Goal: Ask a question

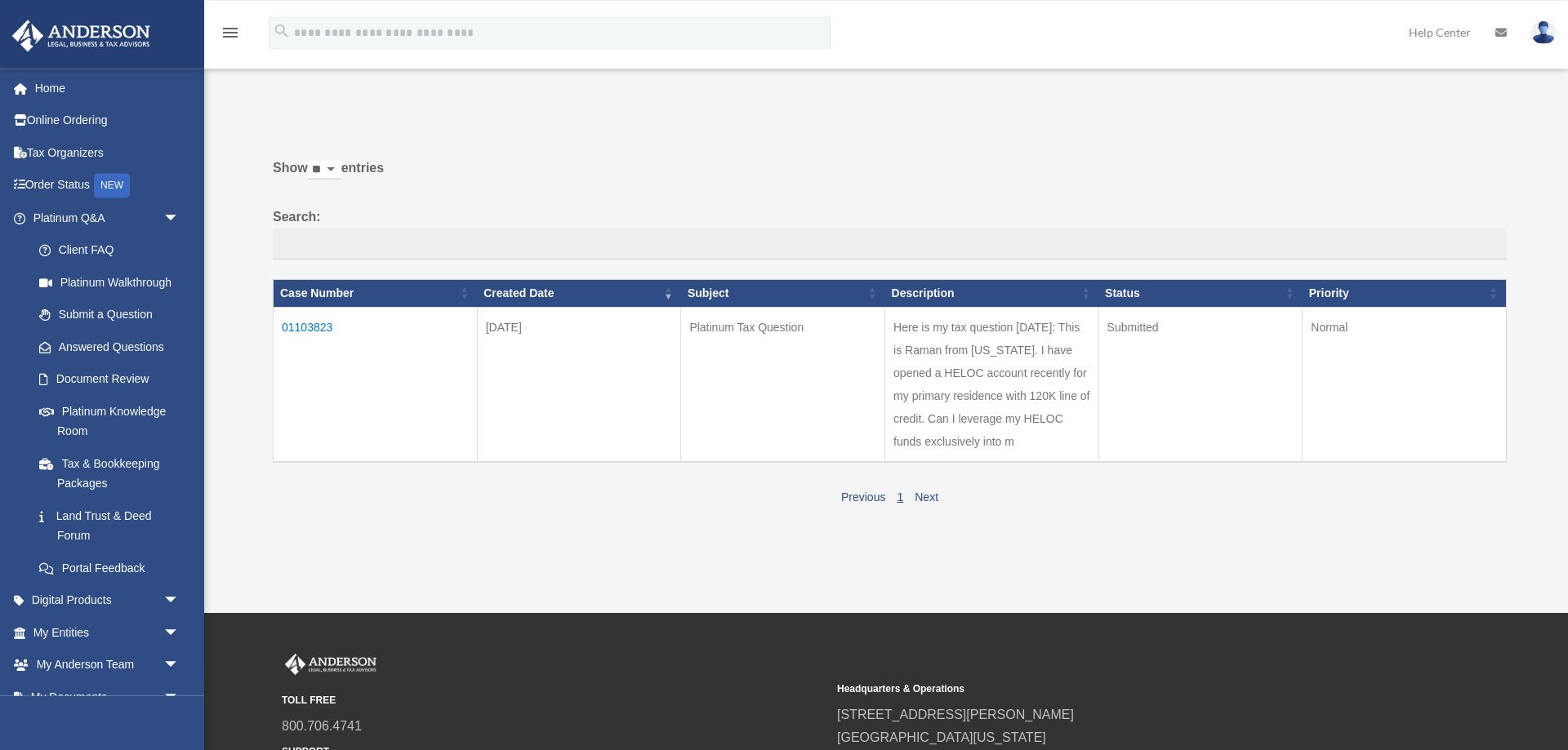
scroll to position [179, 0]
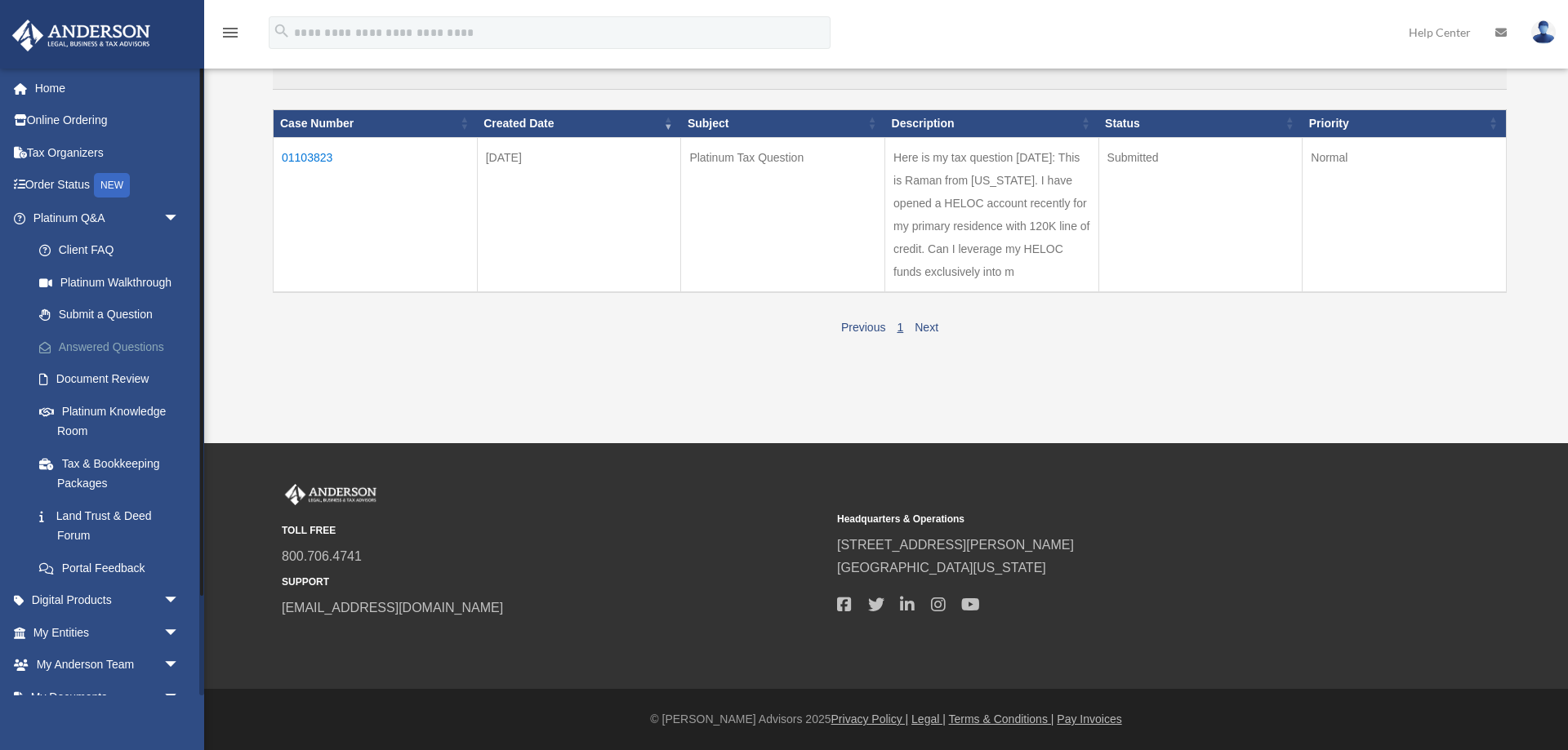
click at [141, 350] on link "Answered Questions" at bounding box center [113, 346] width 181 height 33
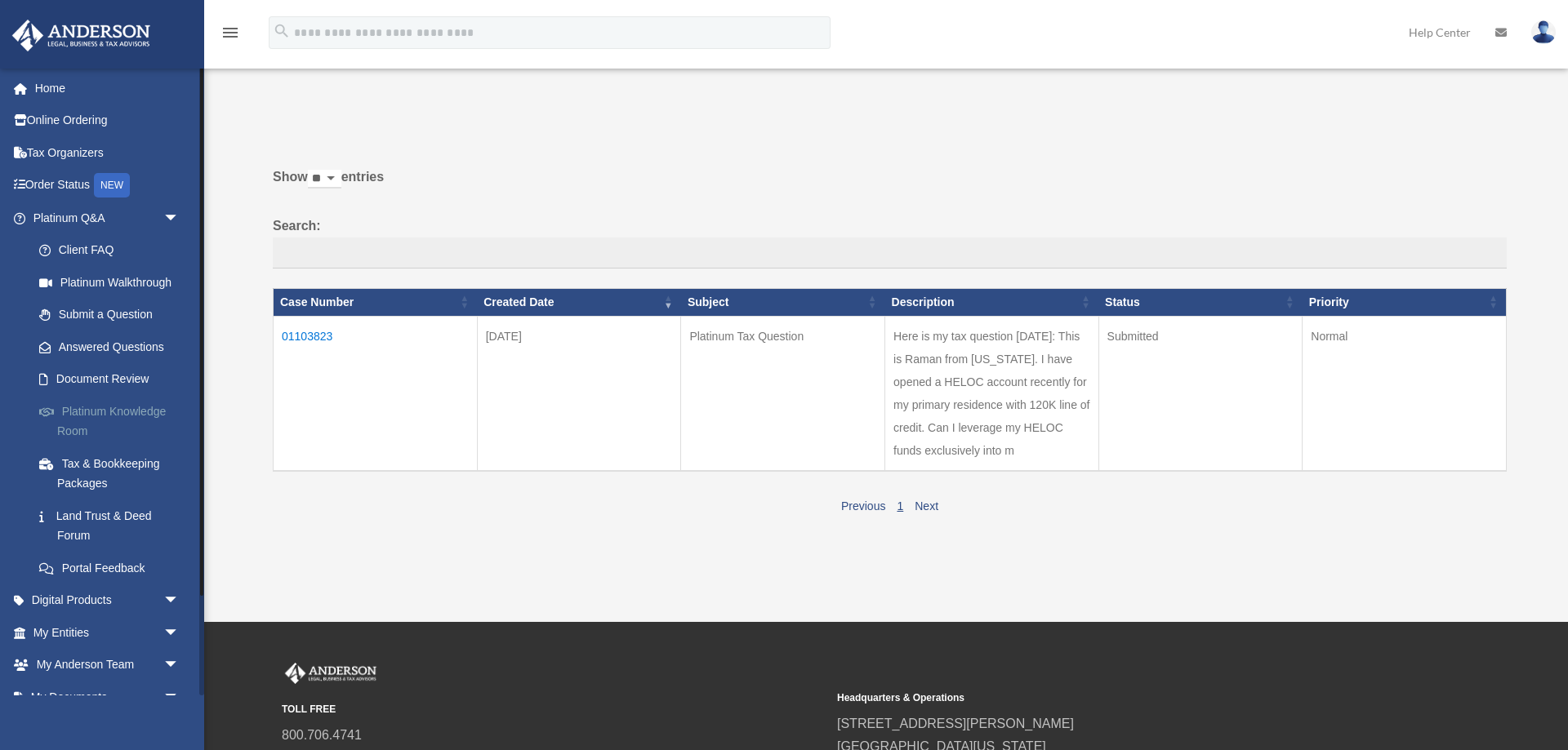
click at [108, 419] on link "Platinum Knowledge Room" at bounding box center [113, 421] width 181 height 53
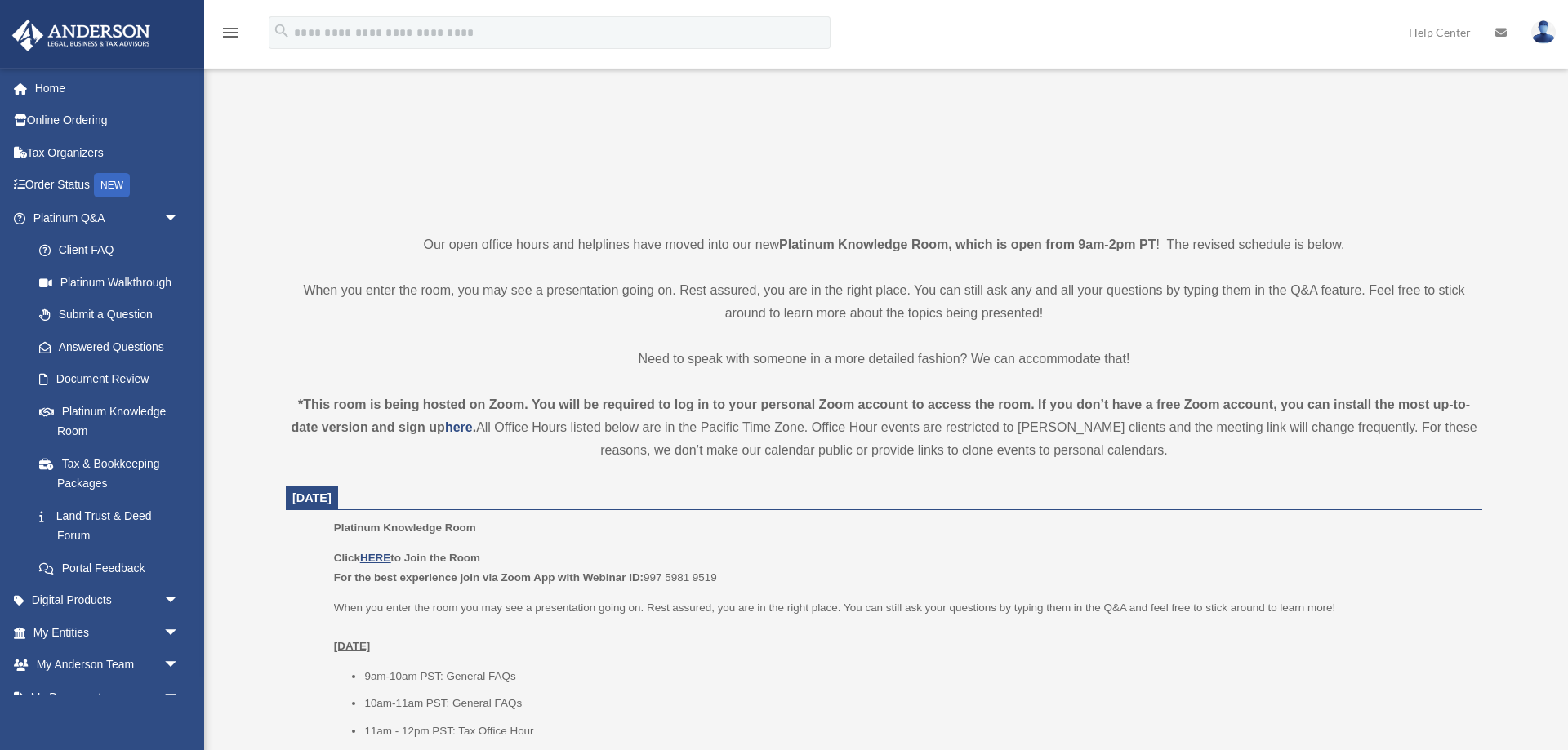
scroll to position [249, 0]
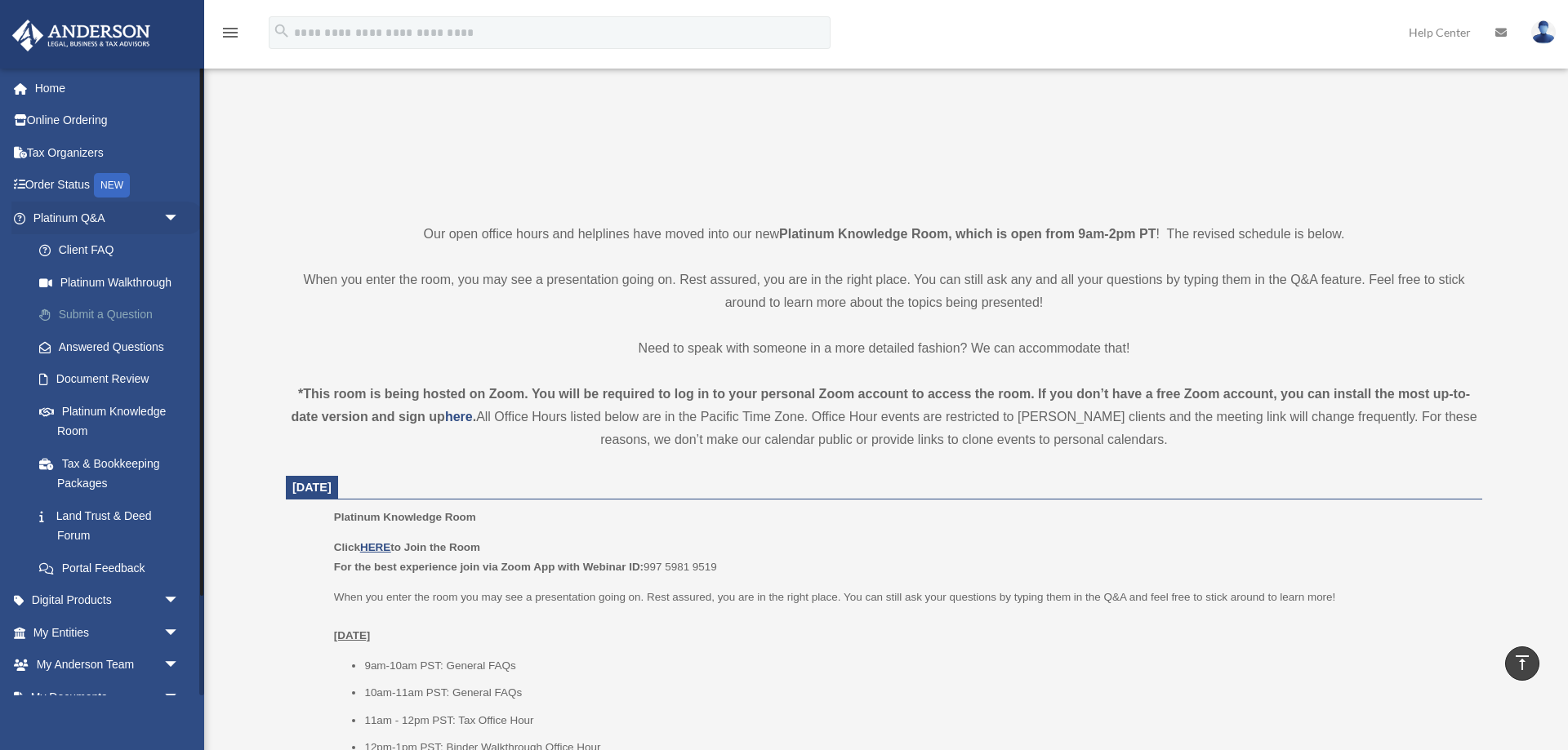
click at [111, 315] on link "Submit a Question" at bounding box center [113, 315] width 181 height 33
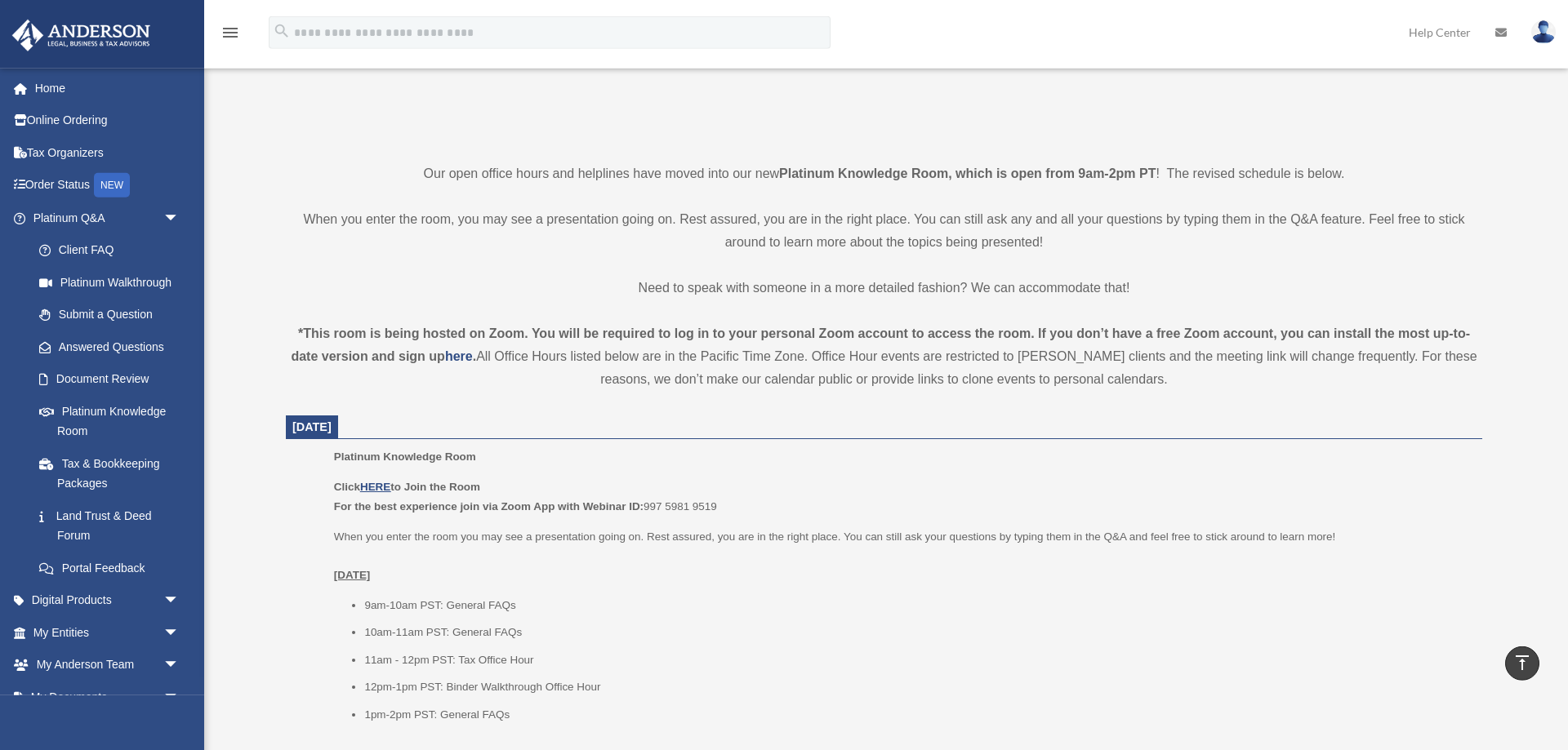
scroll to position [506, 0]
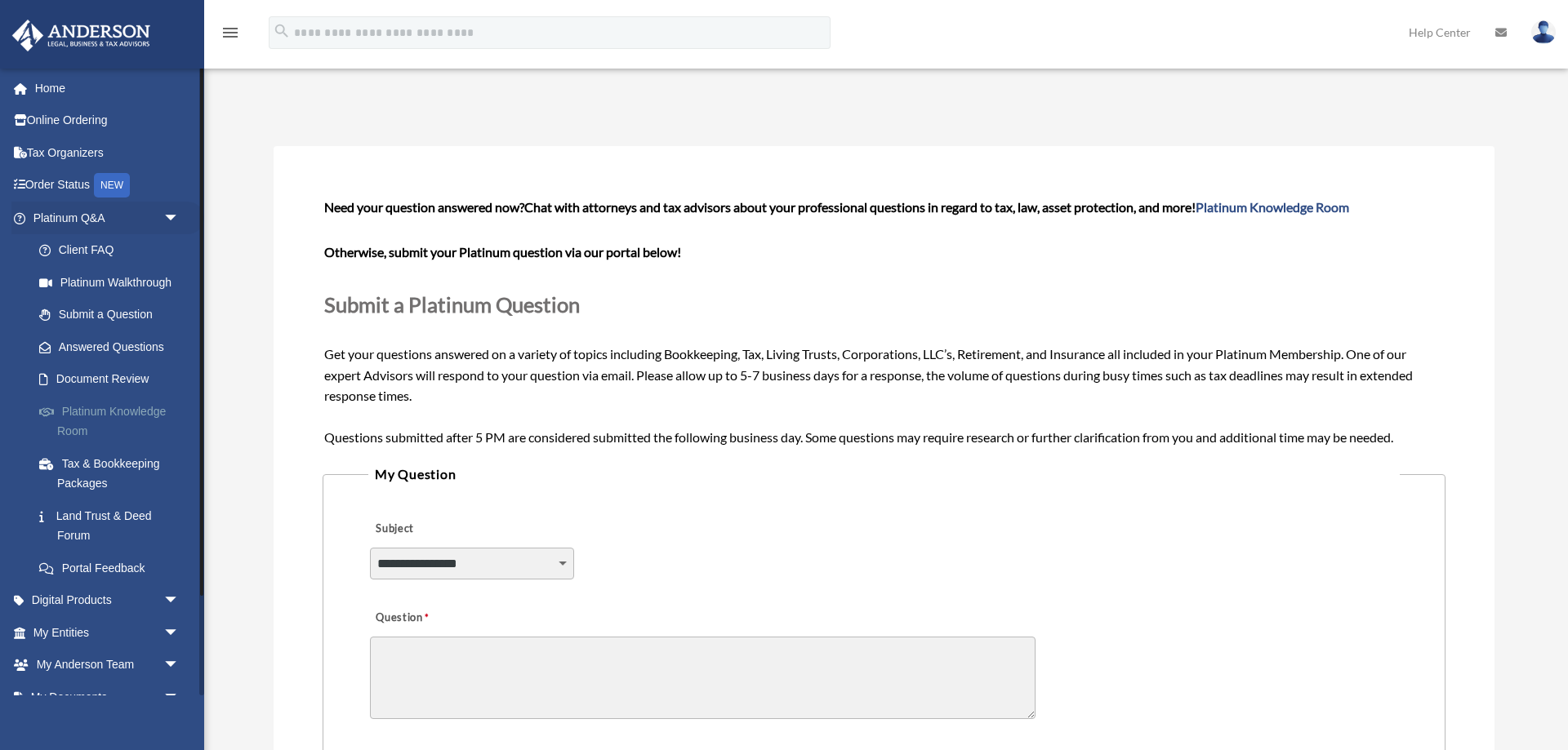
click at [114, 415] on link "Platinum Knowledge Room" at bounding box center [113, 421] width 181 height 53
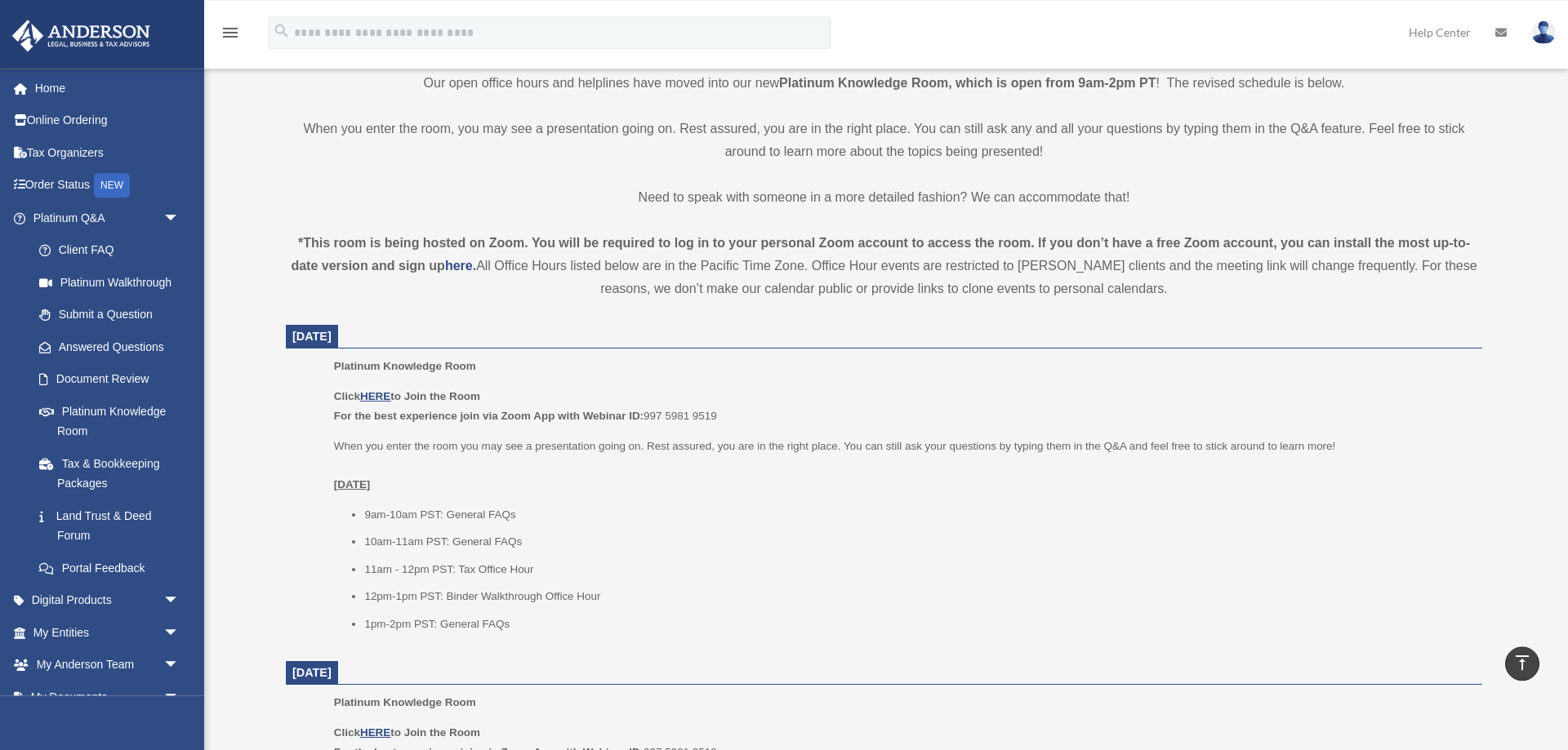
scroll to position [416, 0]
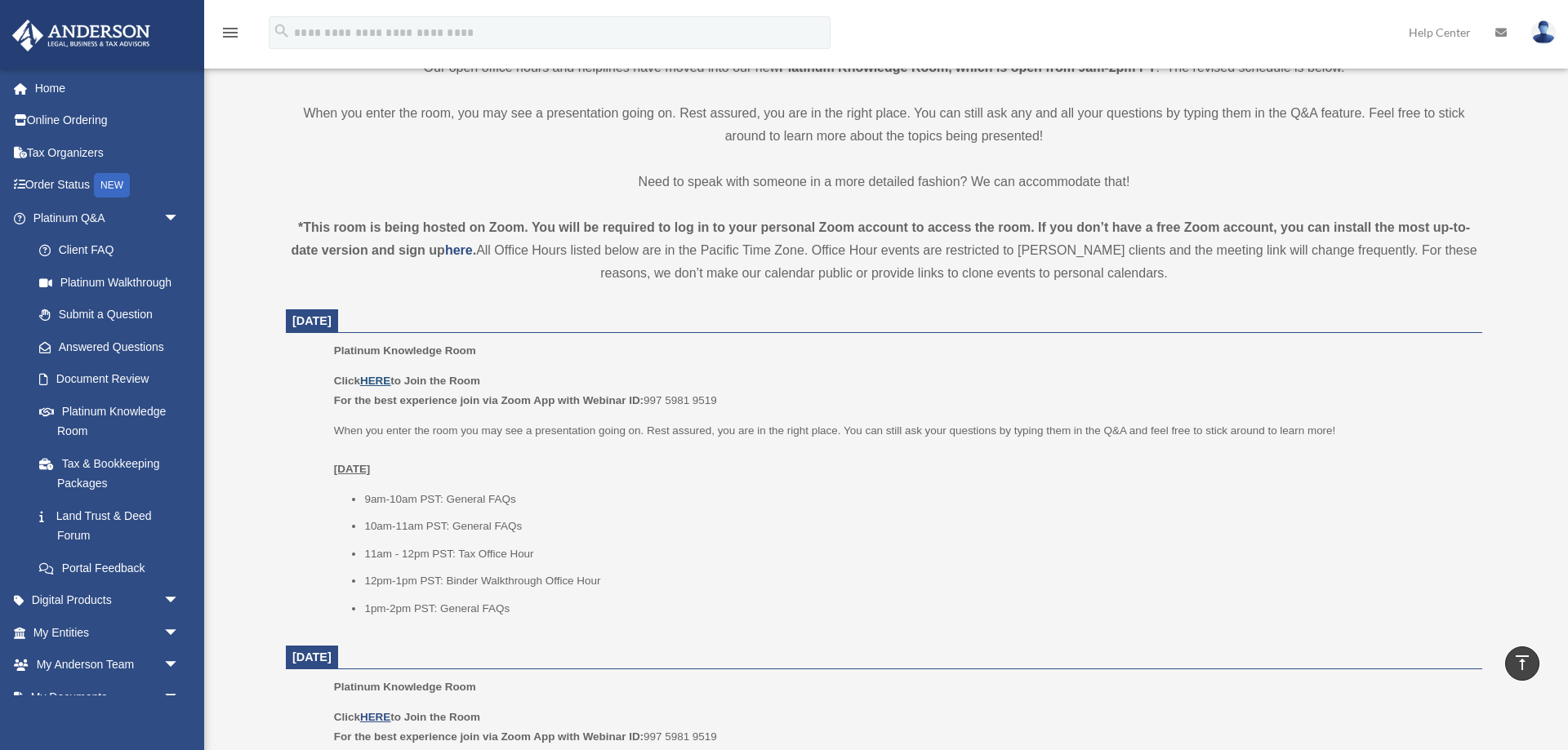
click at [384, 380] on u "HERE" at bounding box center [376, 380] width 30 height 13
